Goal: Book appointment/travel/reservation

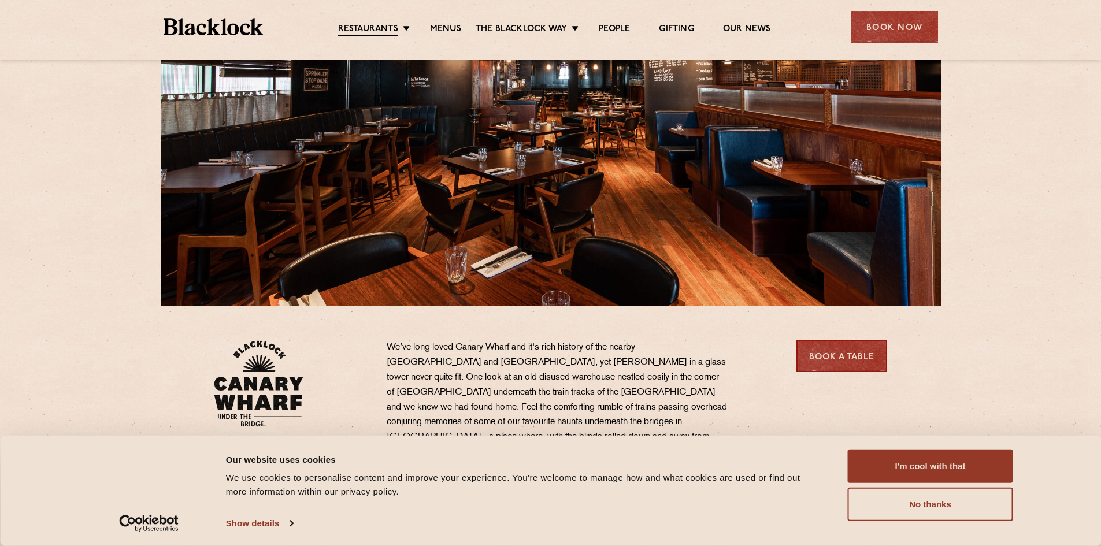
scroll to position [116, 0]
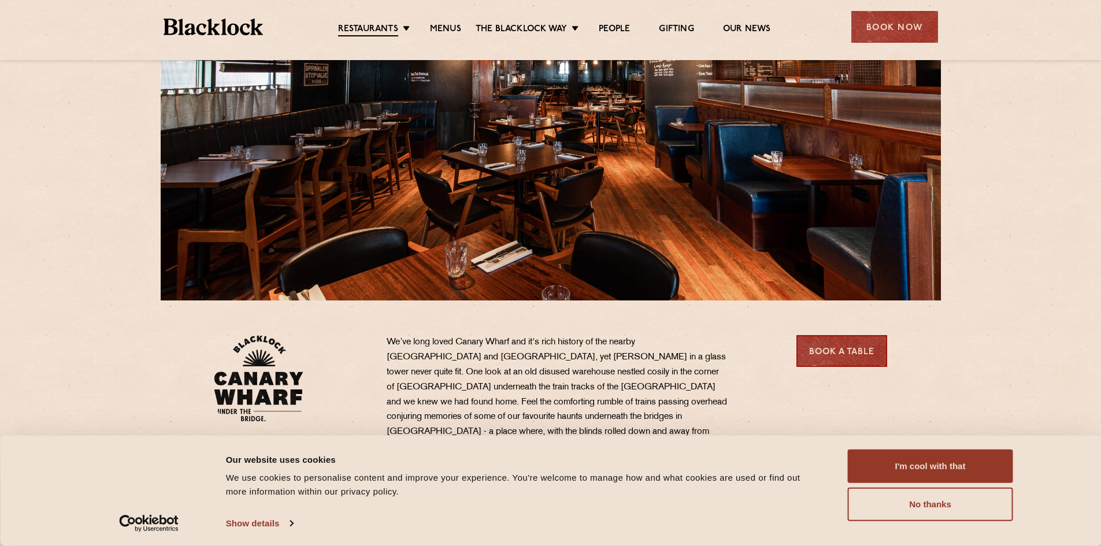
click at [876, 459] on button "I'm cool with that" at bounding box center [930, 466] width 165 height 34
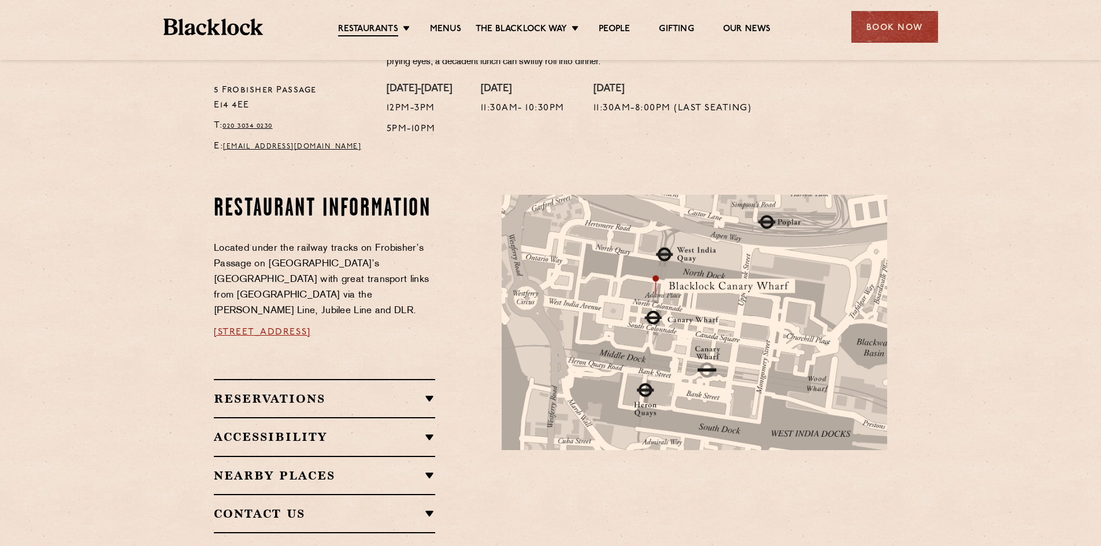
scroll to position [520, 0]
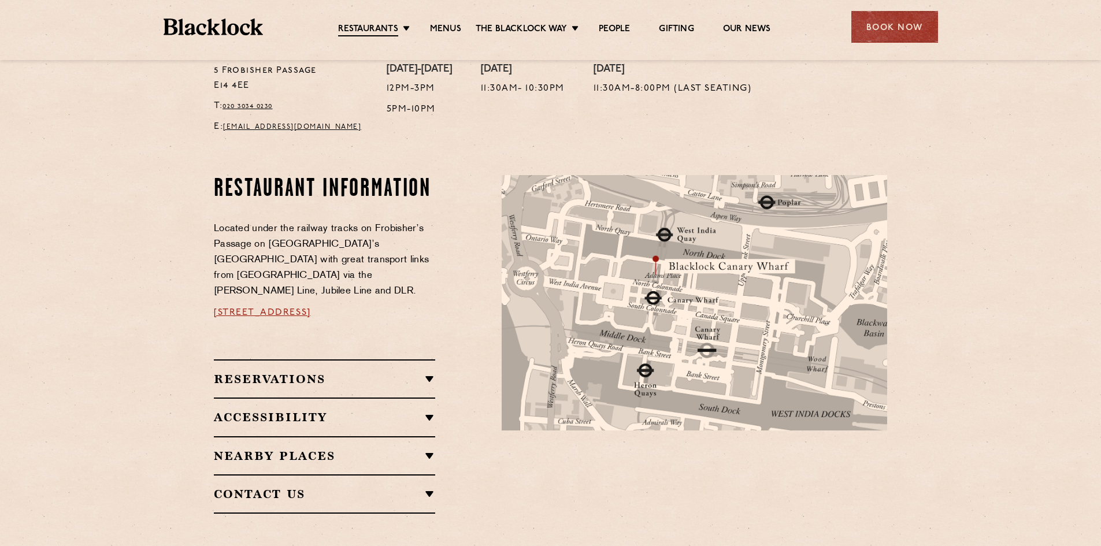
click at [0, 0] on link "[DATE] Roast" at bounding box center [0, 0] width 0 height 0
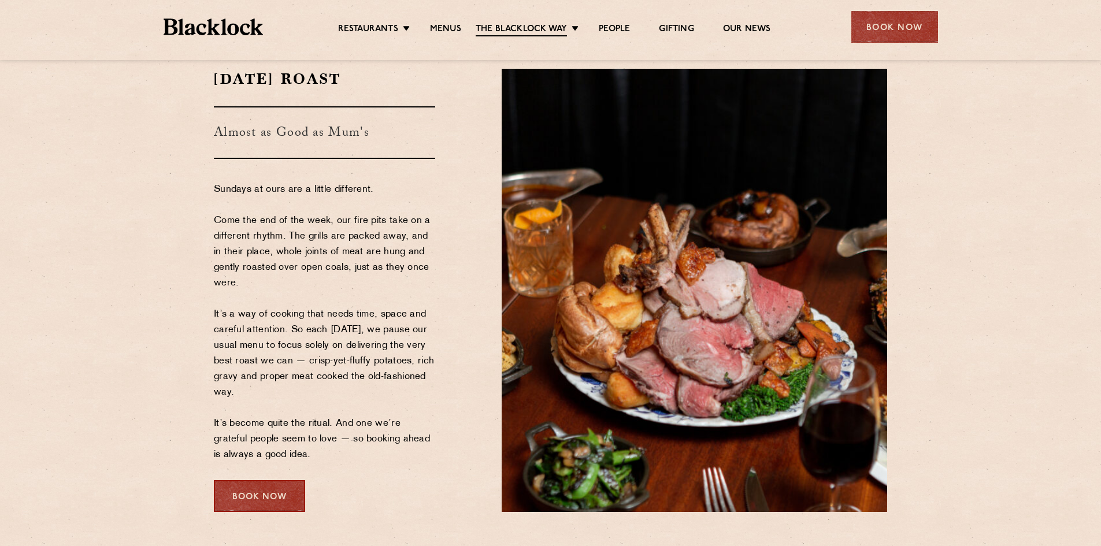
scroll to position [116, 0]
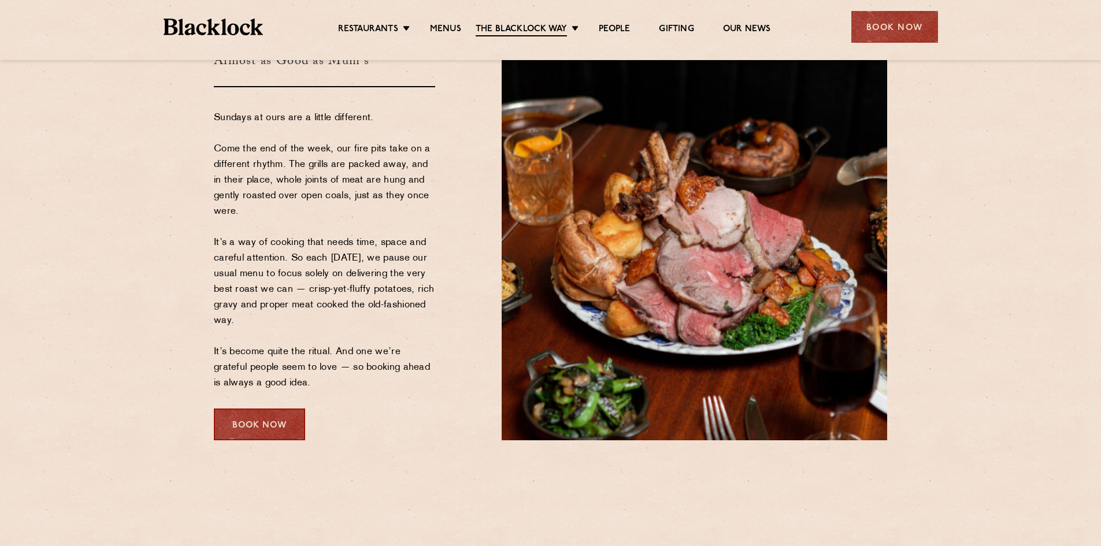
click at [269, 414] on div "Book Now" at bounding box center [259, 424] width 91 height 32
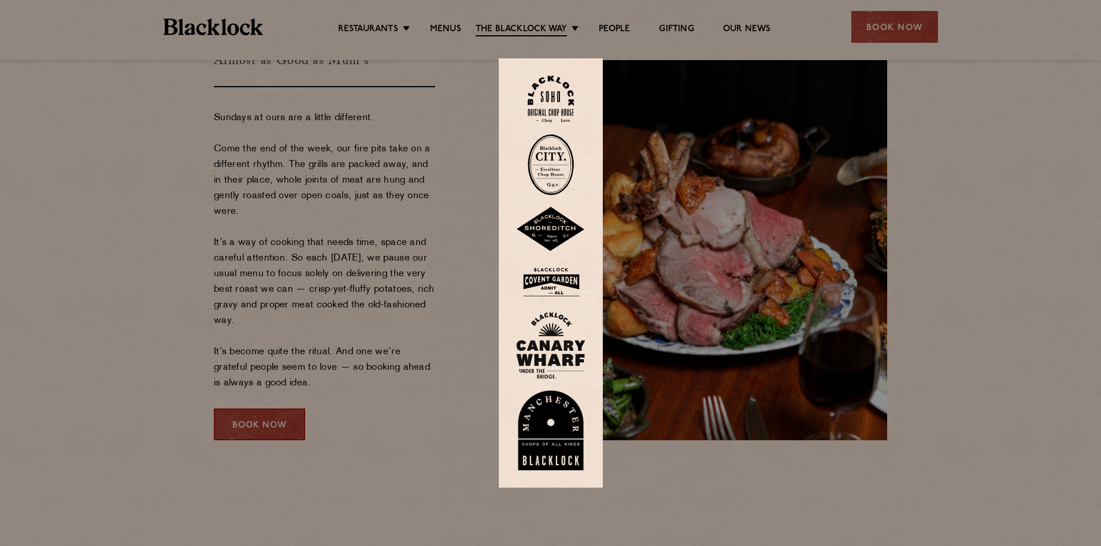
click at [268, 423] on div at bounding box center [550, 273] width 1101 height 546
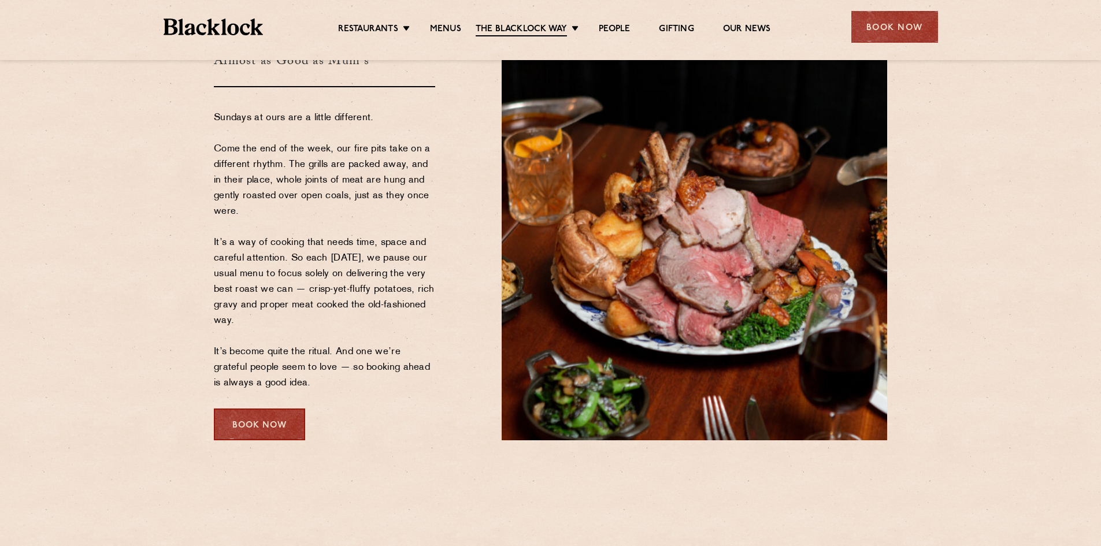
click at [268, 423] on div "Book Now" at bounding box center [259, 424] width 91 height 32
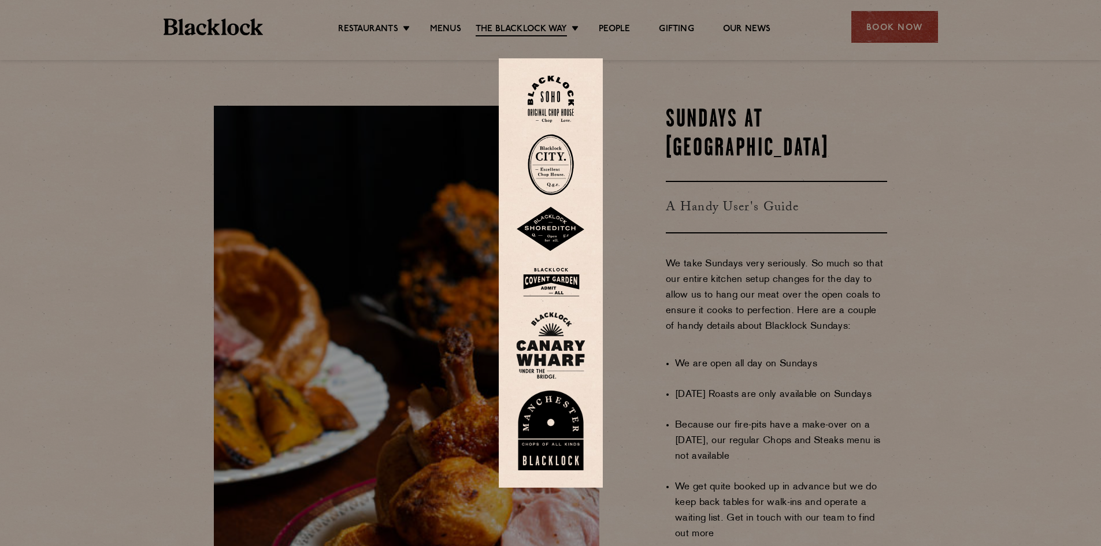
scroll to position [520, 0]
click at [695, 272] on div at bounding box center [550, 273] width 1101 height 546
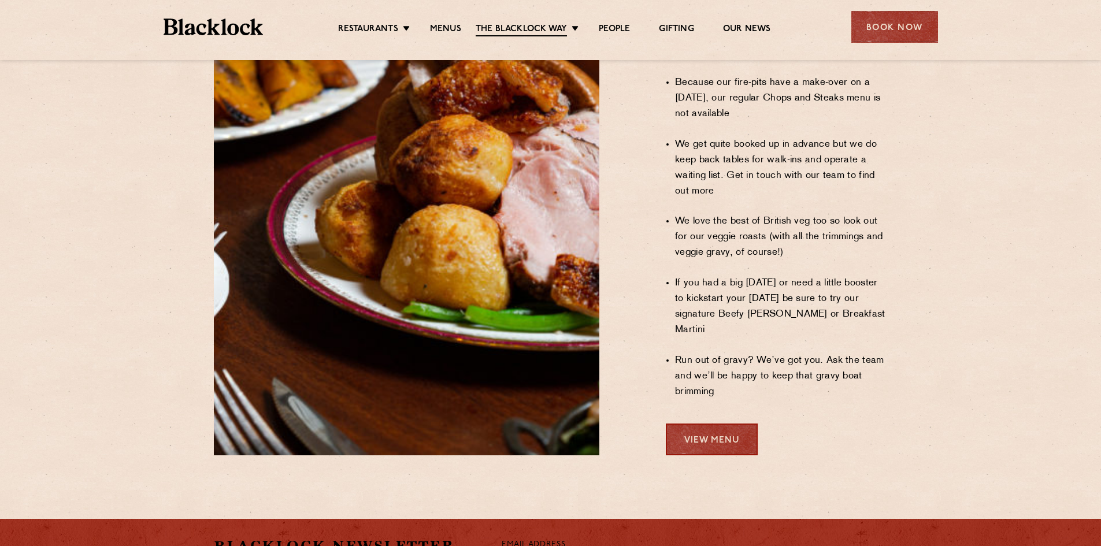
scroll to position [867, 0]
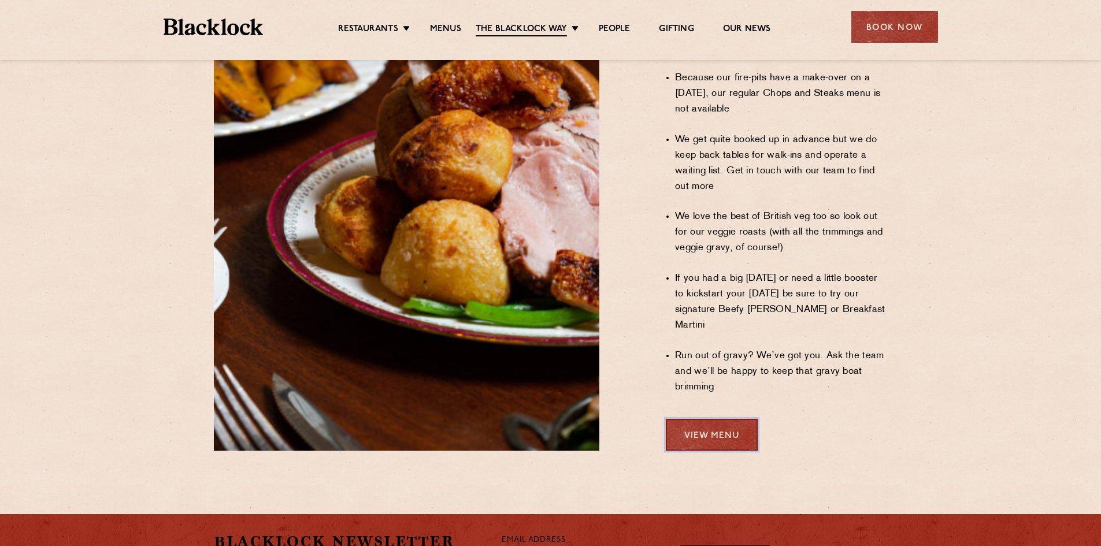
click at [688, 419] on link "View Menu" at bounding box center [712, 435] width 92 height 32
